Goal: Information Seeking & Learning: Learn about a topic

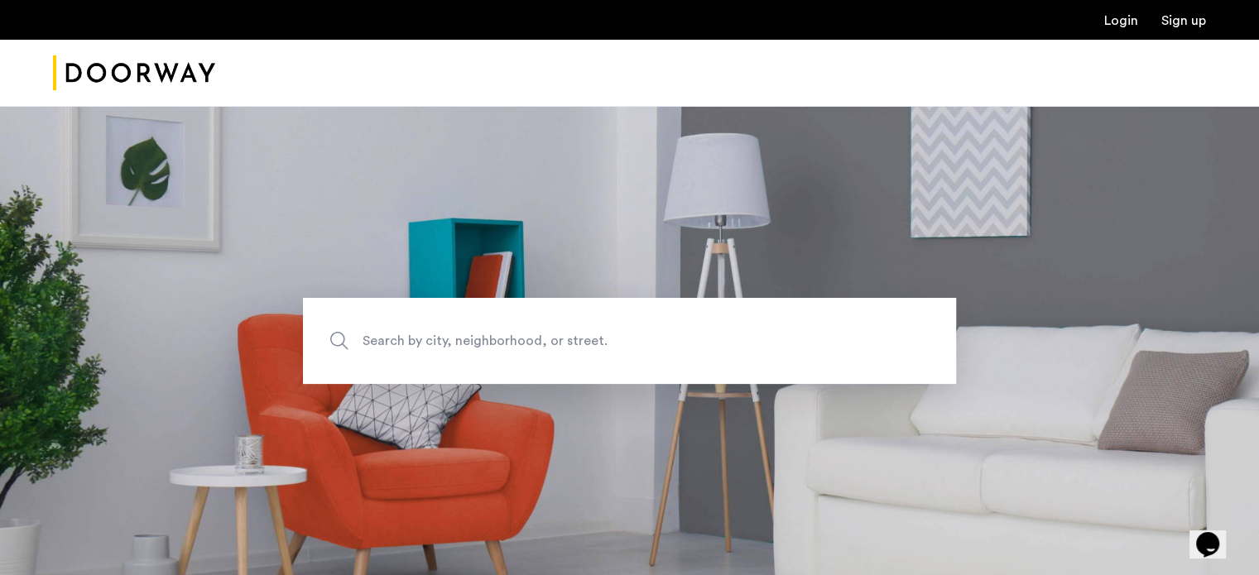
click at [410, 340] on span "Search by city, neighborhood, or street." at bounding box center [590, 340] width 457 height 22
click at [410, 340] on input "Search by city, neighborhood, or street." at bounding box center [629, 341] width 653 height 86
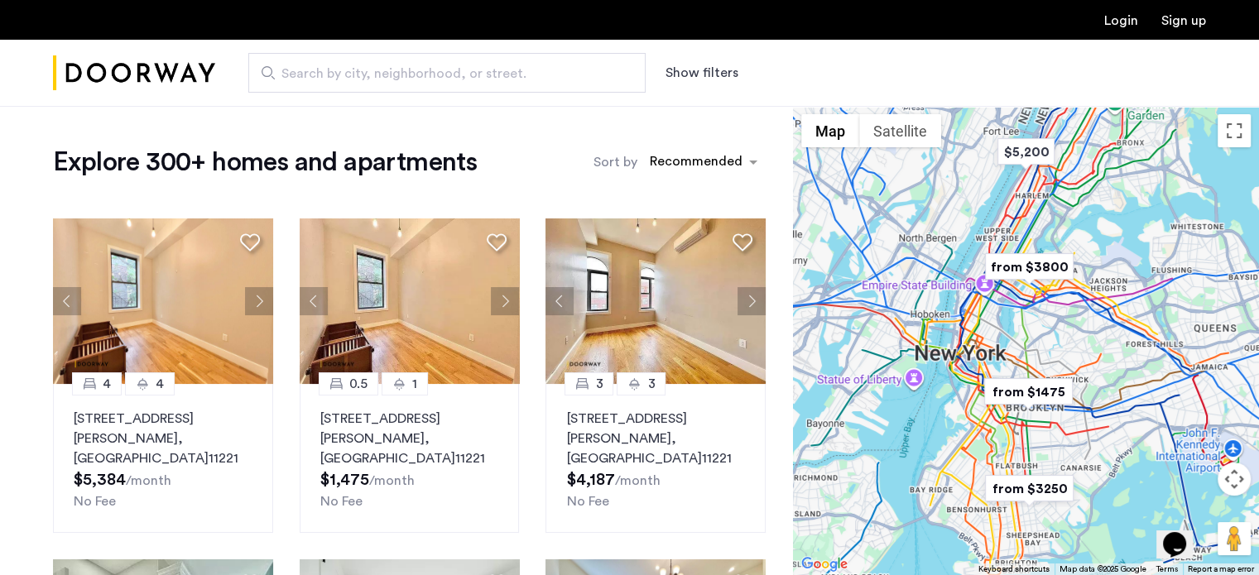
click at [708, 68] on button "Show filters" at bounding box center [701, 73] width 73 height 20
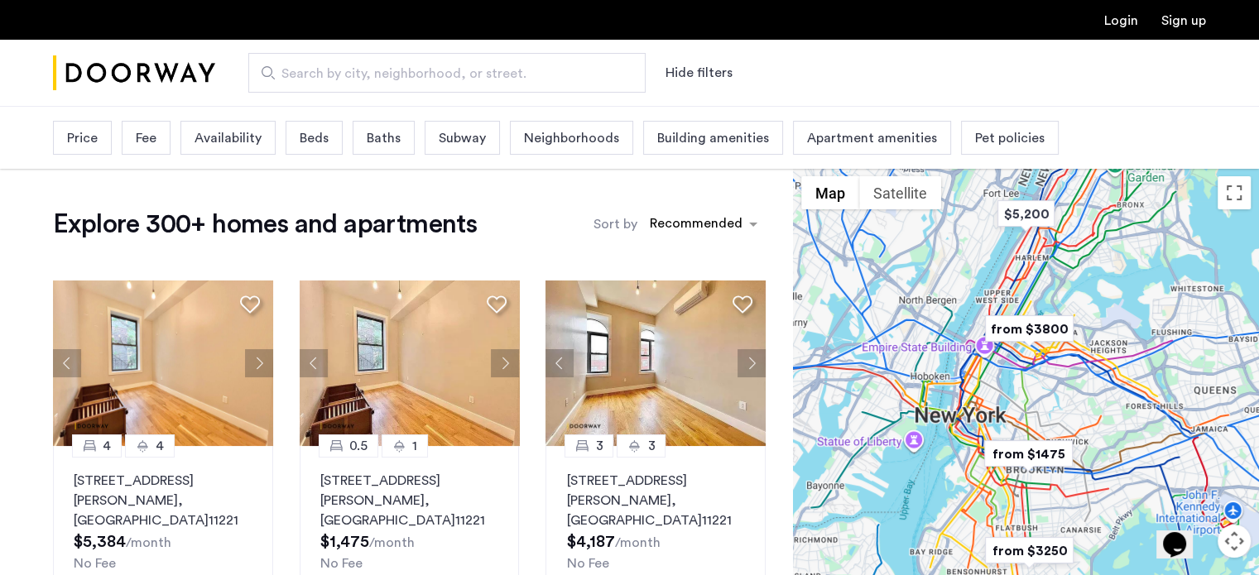
drag, startPoint x: 92, startPoint y: 118, endPoint x: 89, endPoint y: 127, distance: 8.6
click at [90, 121] on div "Price Fee Availability Beds Baths Subway Neighborhoods Building amenities Apart…" at bounding box center [556, 138] width 1006 height 42
click at [89, 132] on span "Price" at bounding box center [82, 138] width 31 height 20
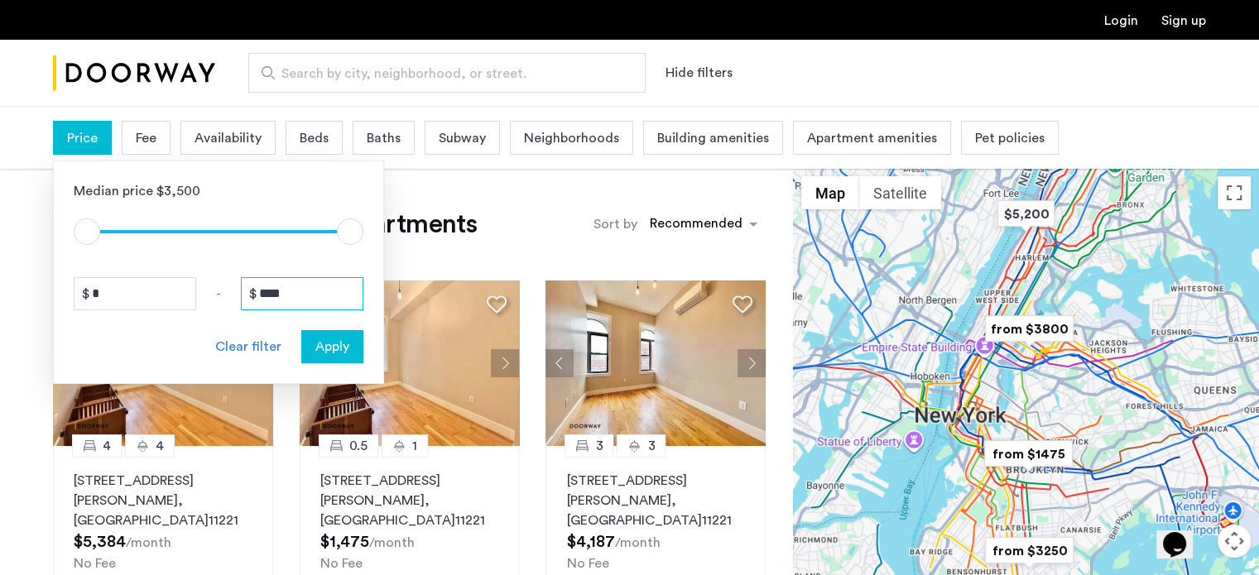
click at [265, 293] on input "****" at bounding box center [302, 293] width 122 height 33
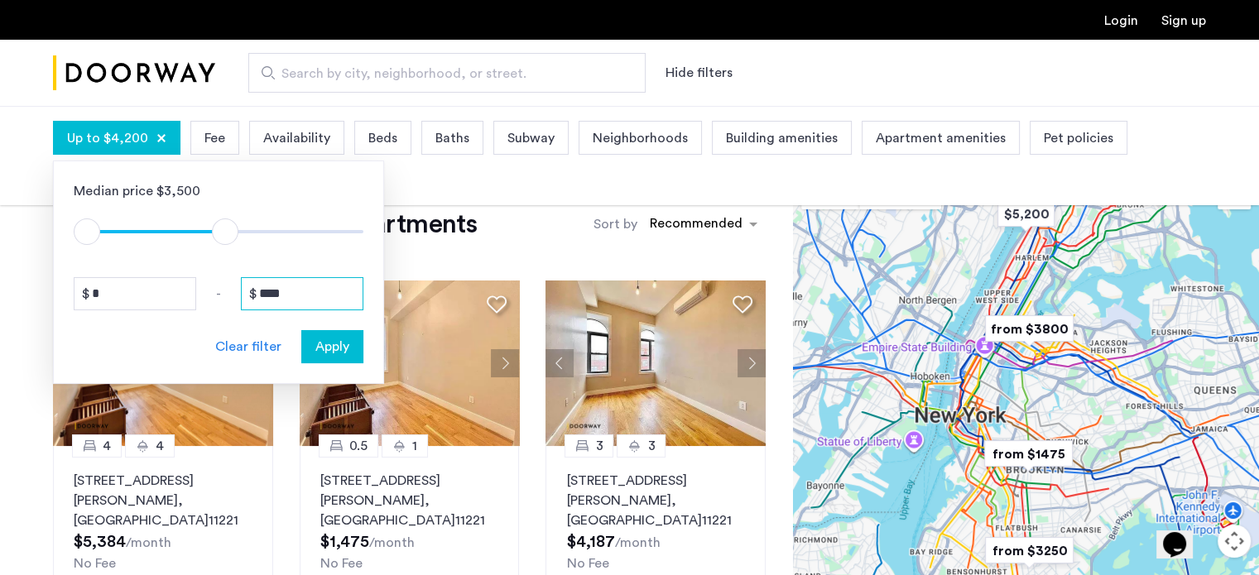
type input "****"
click at [384, 122] on div "Beds" at bounding box center [382, 138] width 57 height 34
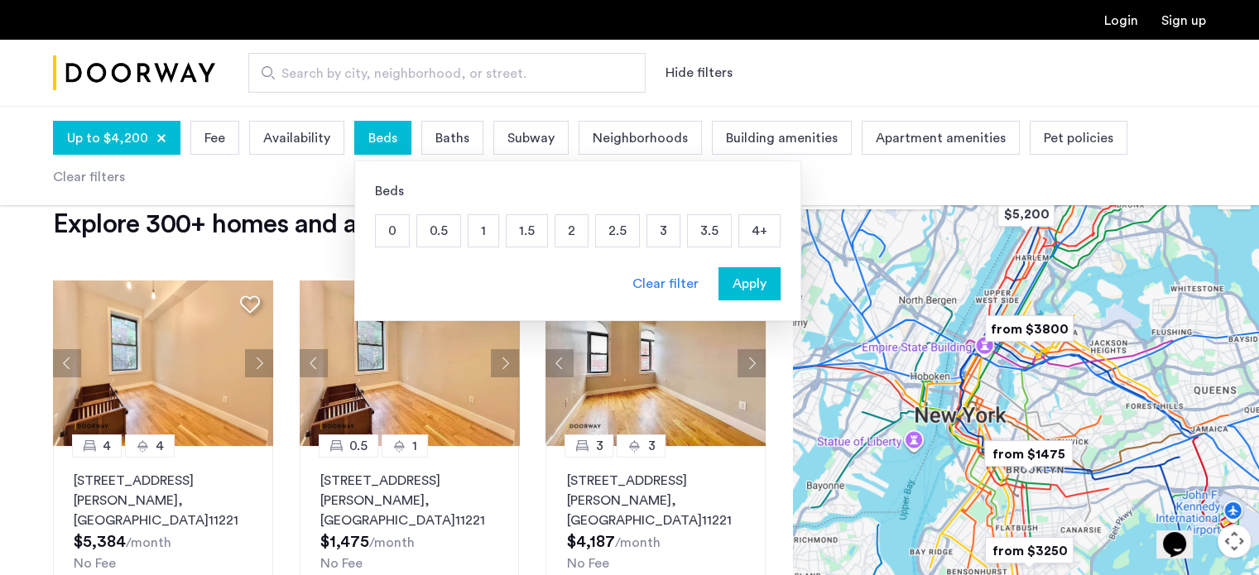
click at [514, 231] on p "1.5" at bounding box center [526, 230] width 41 height 31
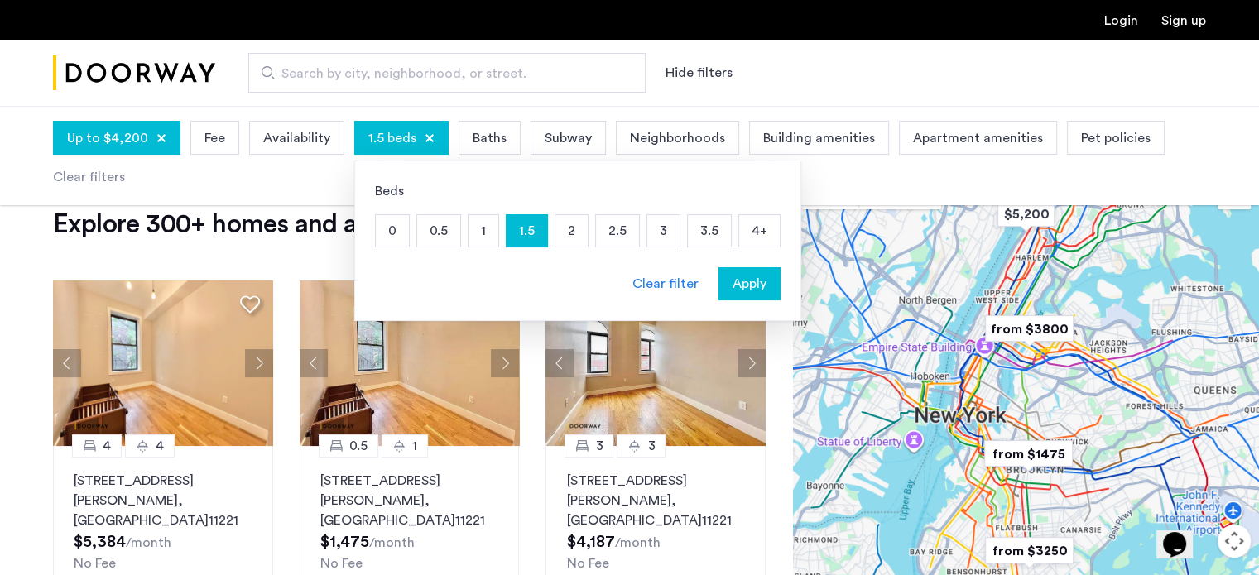
click at [572, 229] on p "2" at bounding box center [571, 230] width 32 height 31
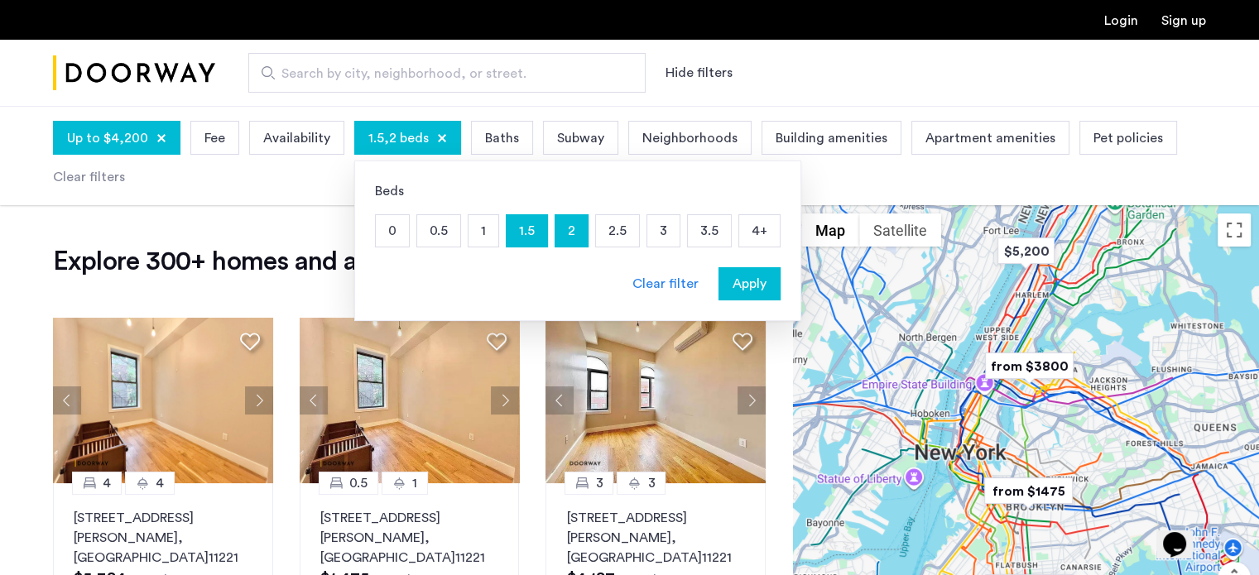
click at [761, 290] on div "Apply" at bounding box center [749, 284] width 52 height 20
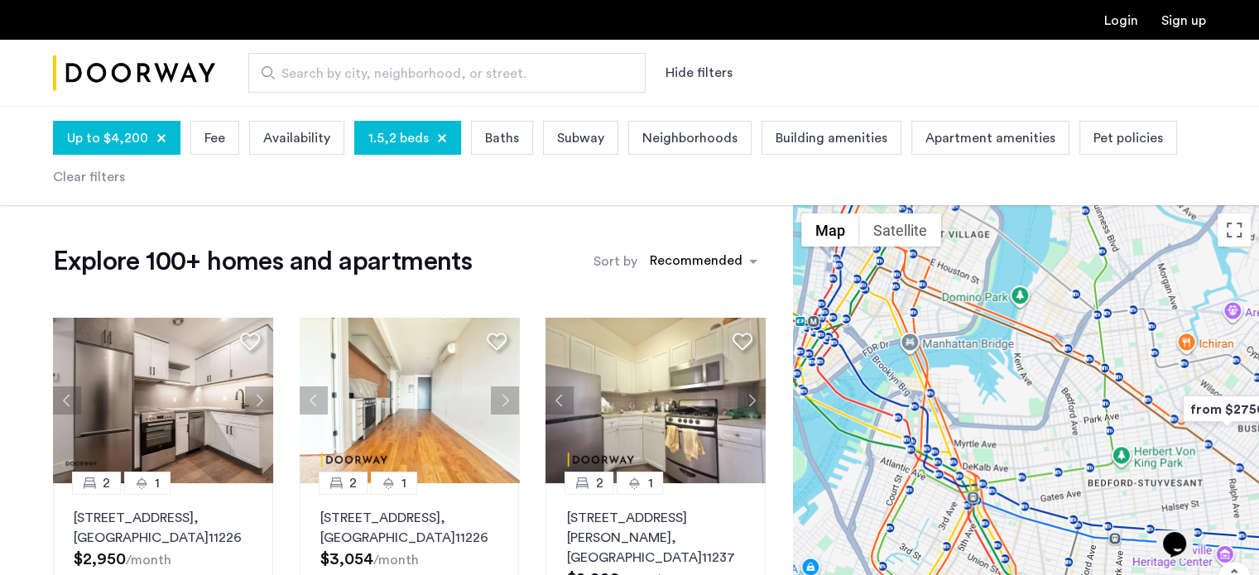
drag, startPoint x: 1036, startPoint y: 397, endPoint x: 941, endPoint y: 353, distance: 104.8
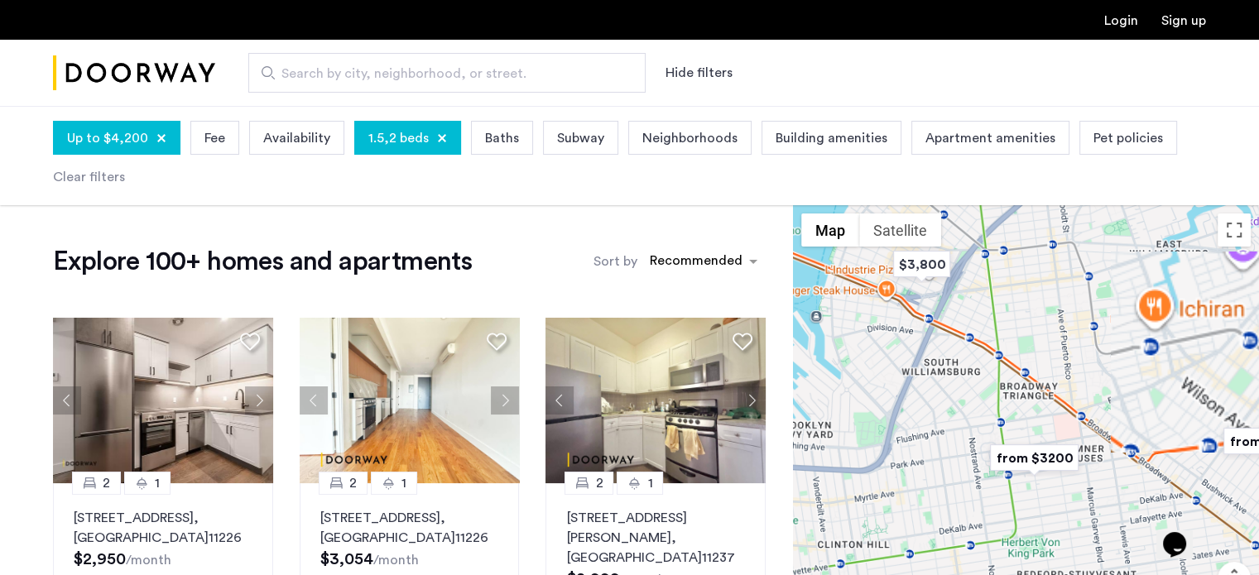
drag, startPoint x: 1078, startPoint y: 338, endPoint x: 1042, endPoint y: 336, distance: 36.5
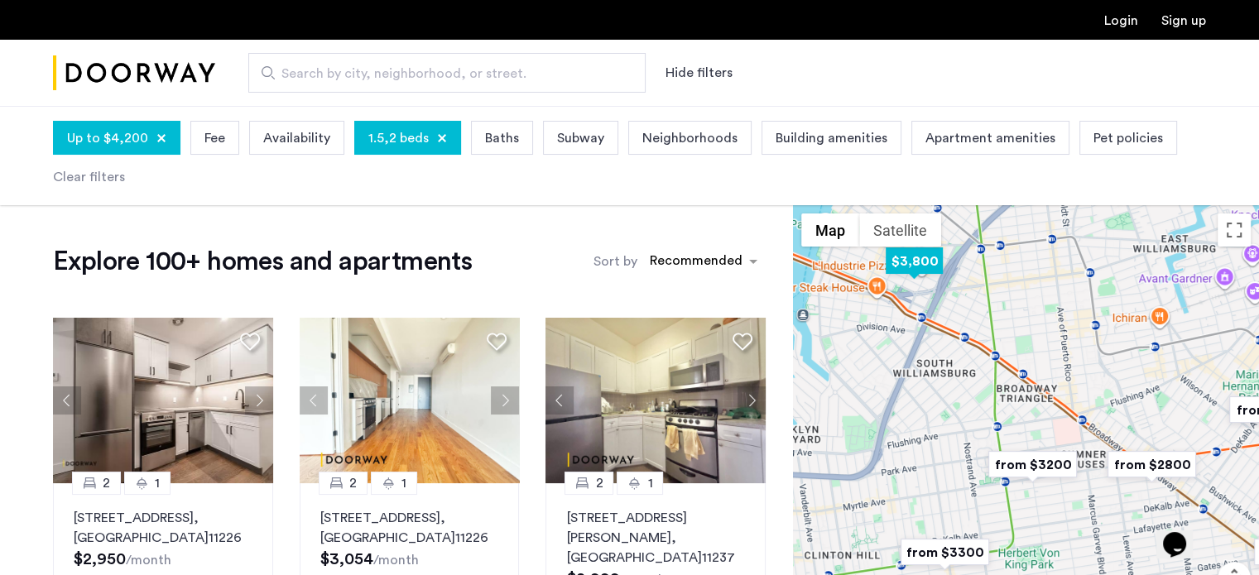
click at [922, 271] on img "$3,800" at bounding box center [914, 260] width 70 height 37
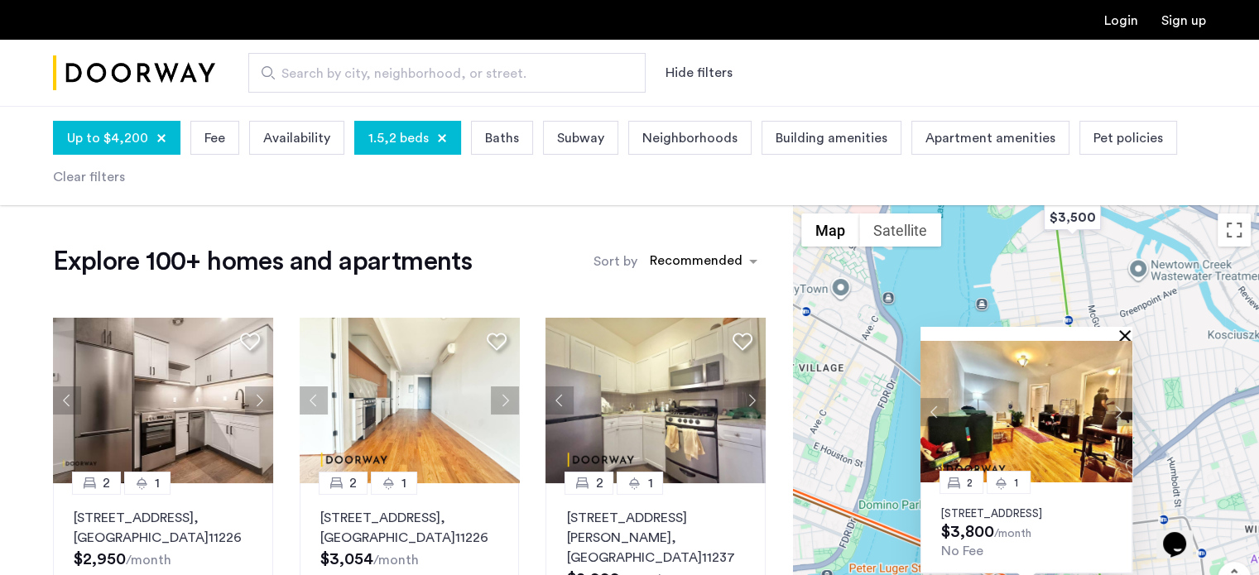
click at [1127, 329] on button "Close" at bounding box center [1128, 335] width 12 height 12
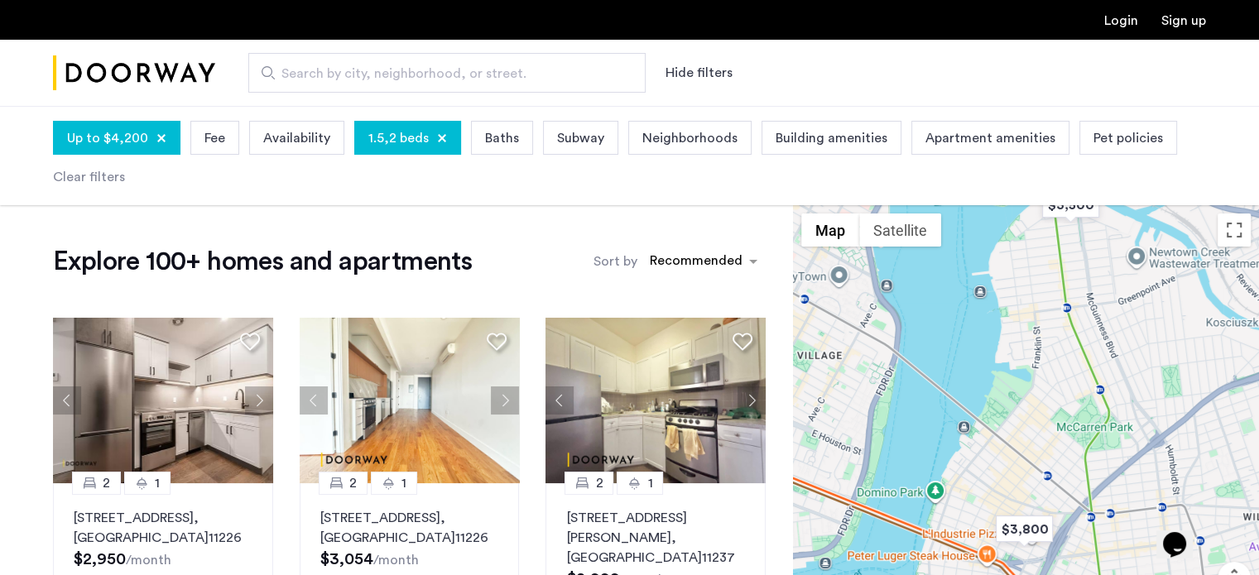
drag, startPoint x: 1066, startPoint y: 400, endPoint x: 999, endPoint y: 182, distance: 227.7
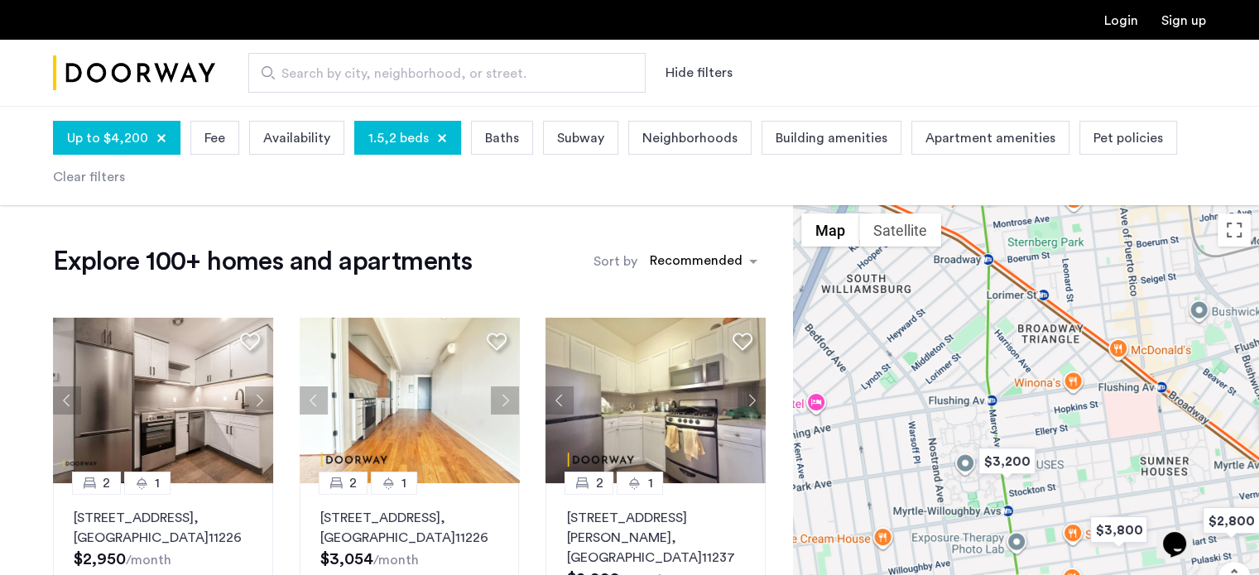
drag, startPoint x: 1030, startPoint y: 333, endPoint x: 1027, endPoint y: 324, distance: 8.6
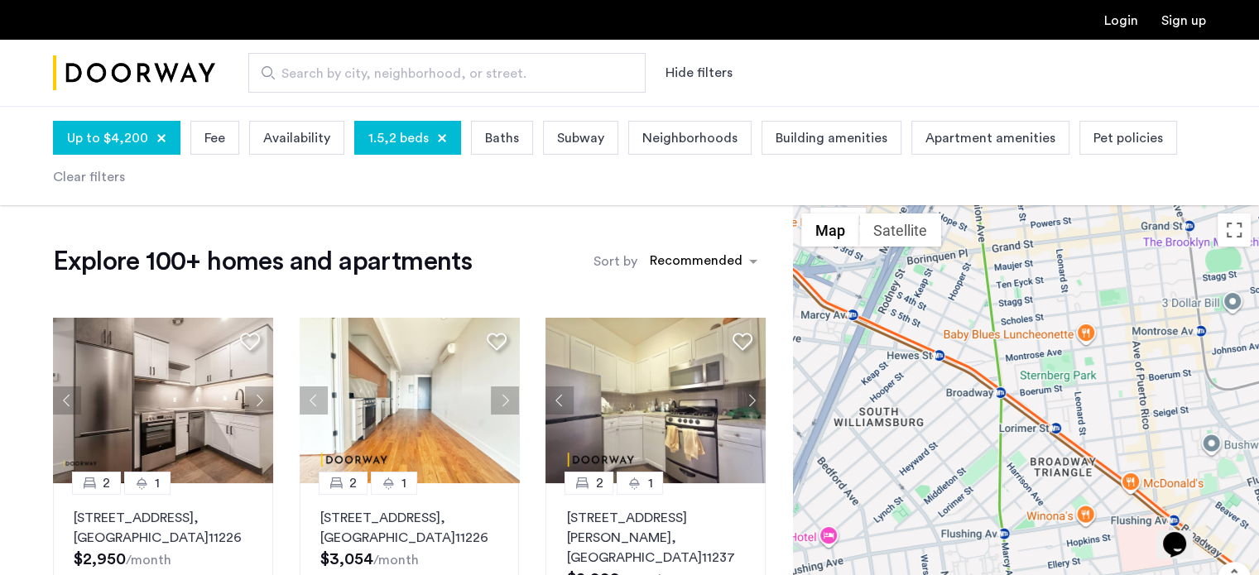
drag, startPoint x: 1027, startPoint y: 321, endPoint x: 1039, endPoint y: 457, distance: 136.3
click at [1039, 457] on div at bounding box center [1026, 439] width 466 height 469
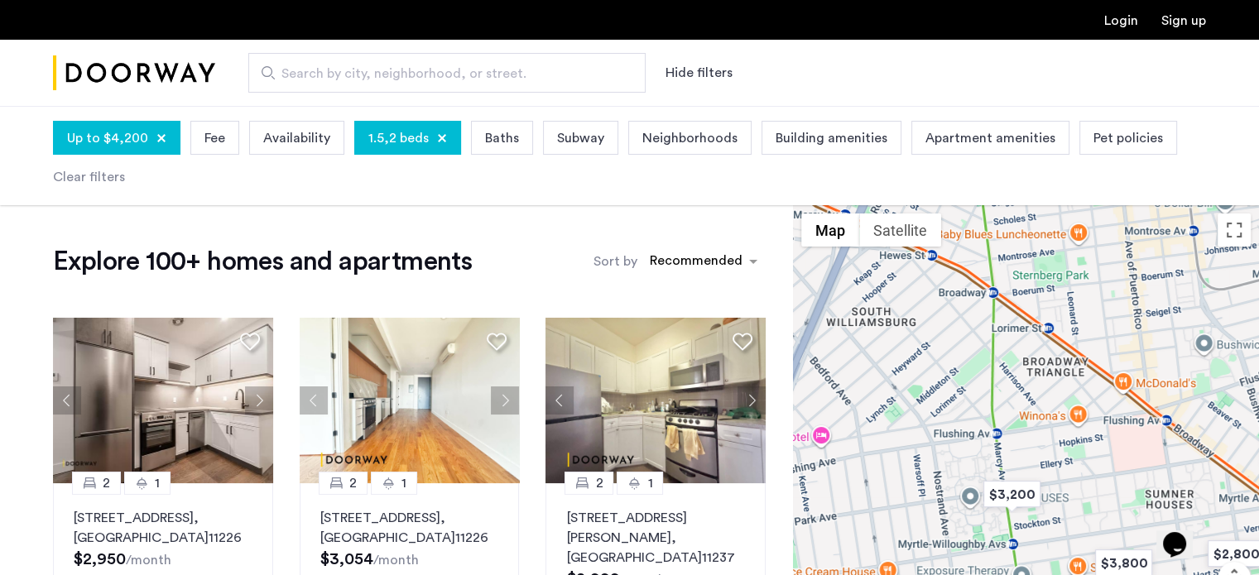
drag, startPoint x: 1040, startPoint y: 435, endPoint x: 1015, endPoint y: 220, distance: 216.7
click at [1015, 220] on div at bounding box center [1026, 439] width 466 height 469
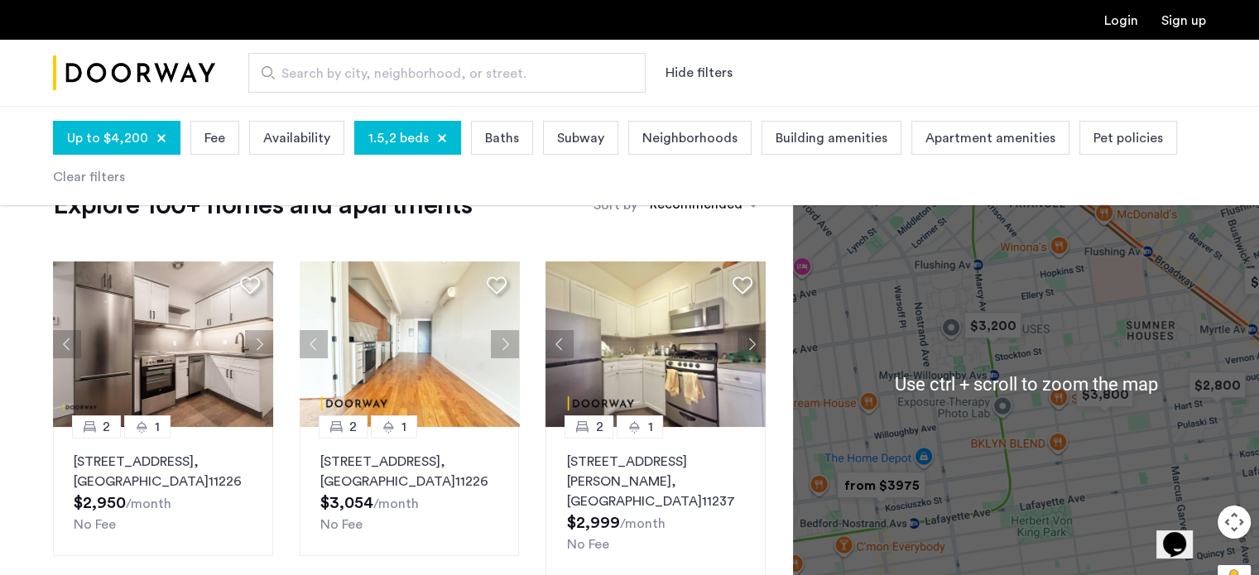
scroll to position [83, 0]
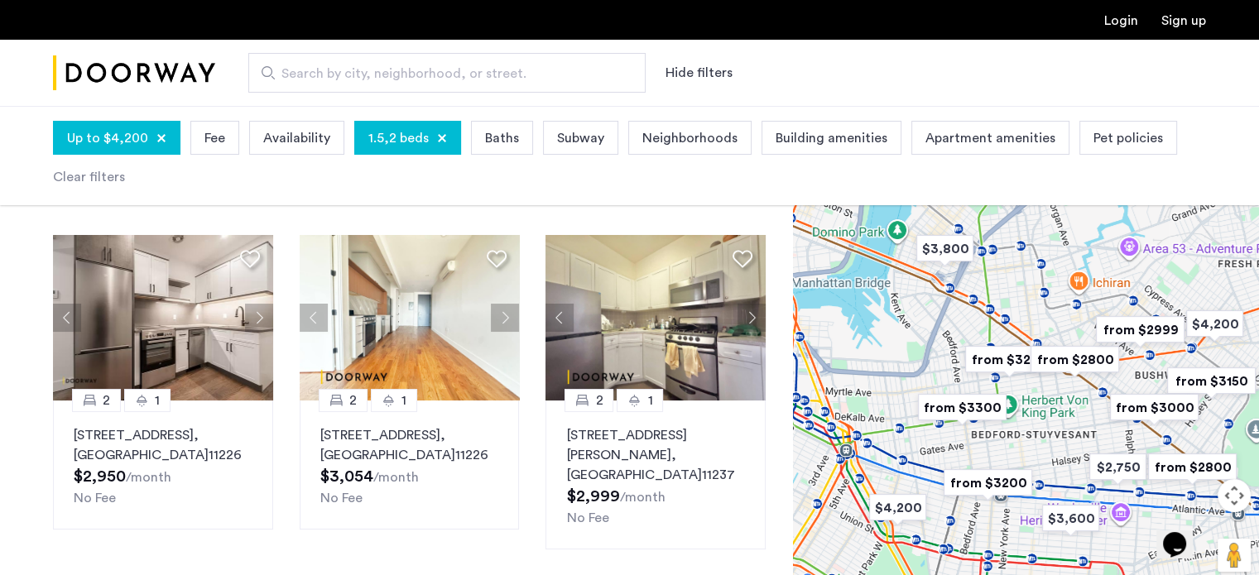
drag, startPoint x: 1011, startPoint y: 351, endPoint x: 960, endPoint y: 422, distance: 87.7
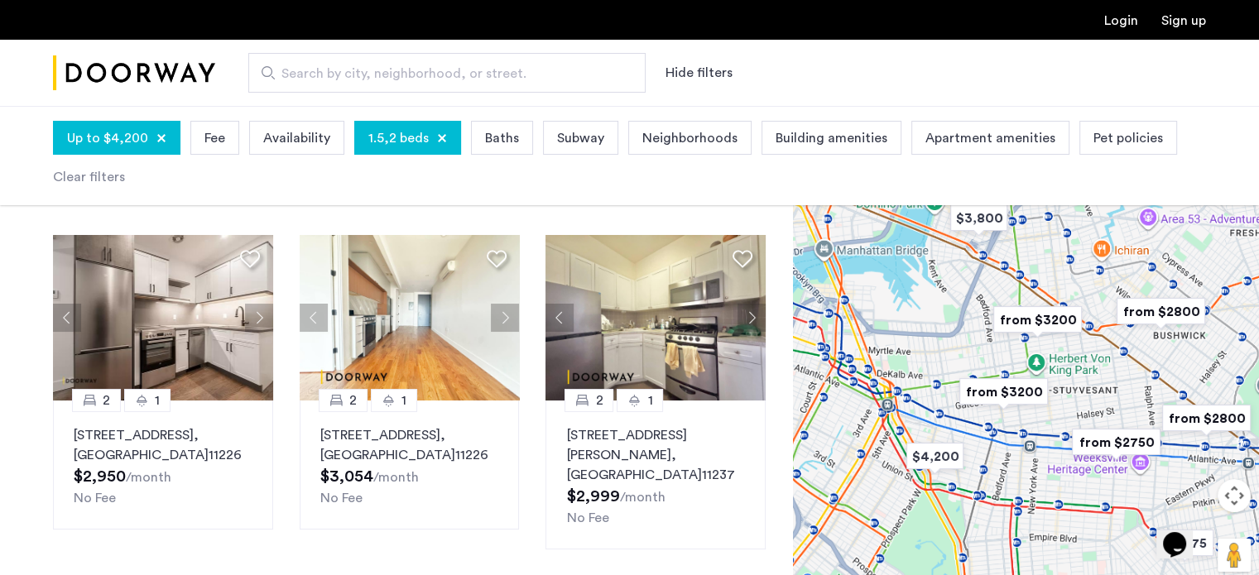
drag, startPoint x: 947, startPoint y: 436, endPoint x: 1030, endPoint y: 327, distance: 137.5
click at [1030, 327] on div at bounding box center [1026, 356] width 466 height 469
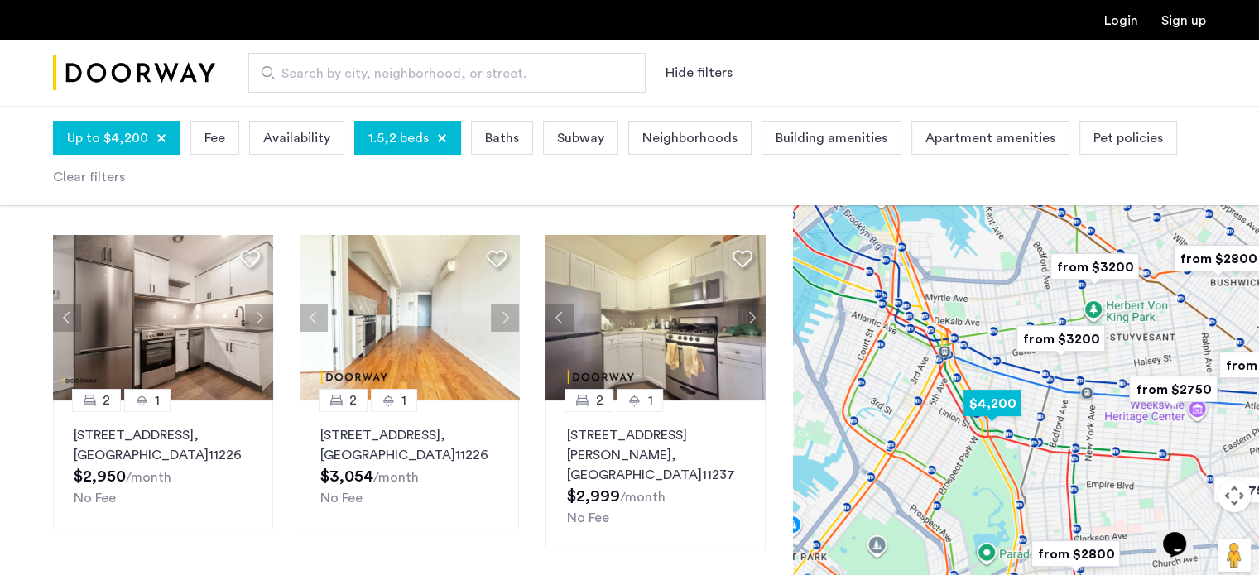
click at [982, 410] on img "$4,200" at bounding box center [992, 403] width 70 height 37
